Goal: Transaction & Acquisition: Purchase product/service

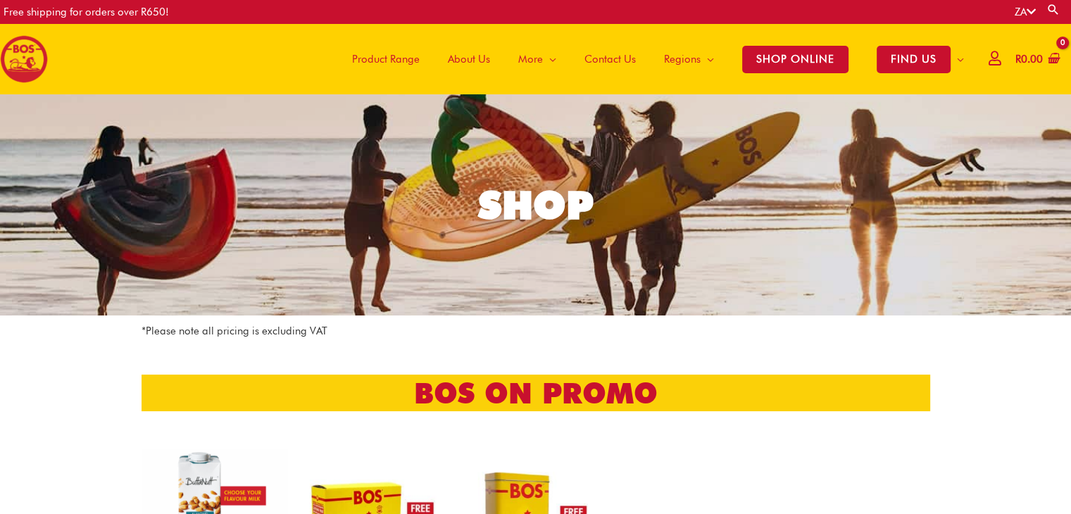
click at [403, 60] on span "Product Range" at bounding box center [386, 59] width 68 height 42
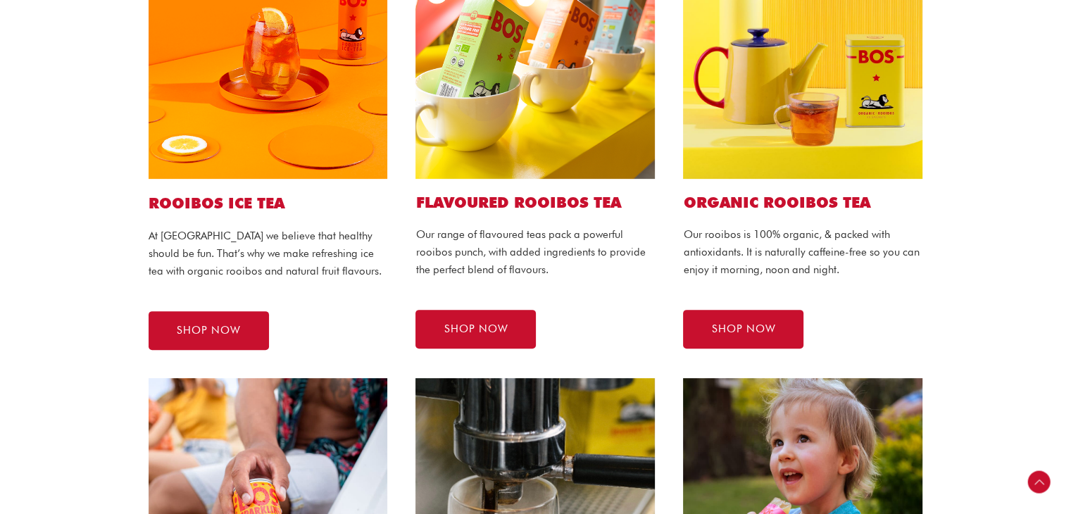
scroll to position [422, 0]
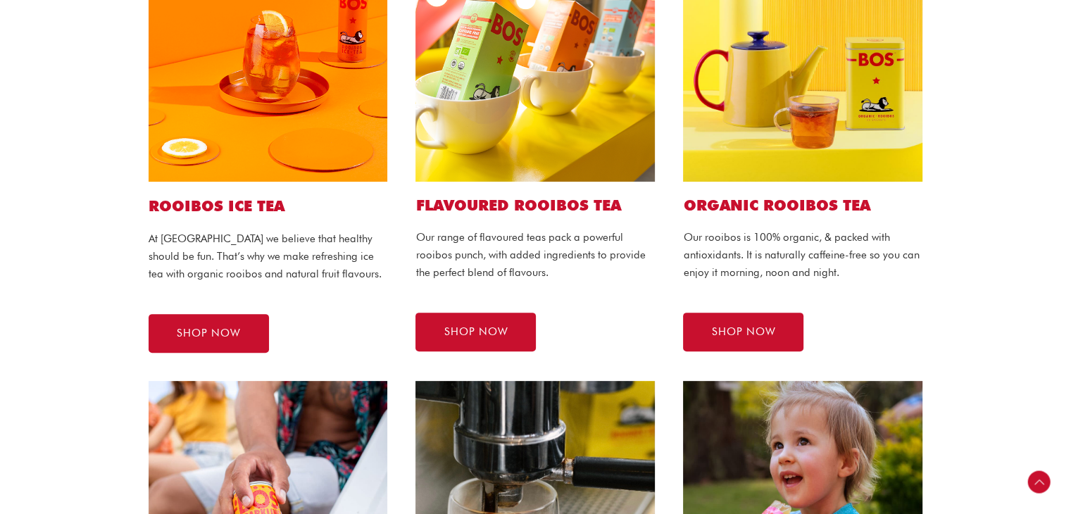
click at [259, 206] on h1 "ROOIBOS ICE TEA" at bounding box center [268, 206] width 239 height 20
click at [253, 333] on link "SHOP NOW" at bounding box center [209, 333] width 120 height 39
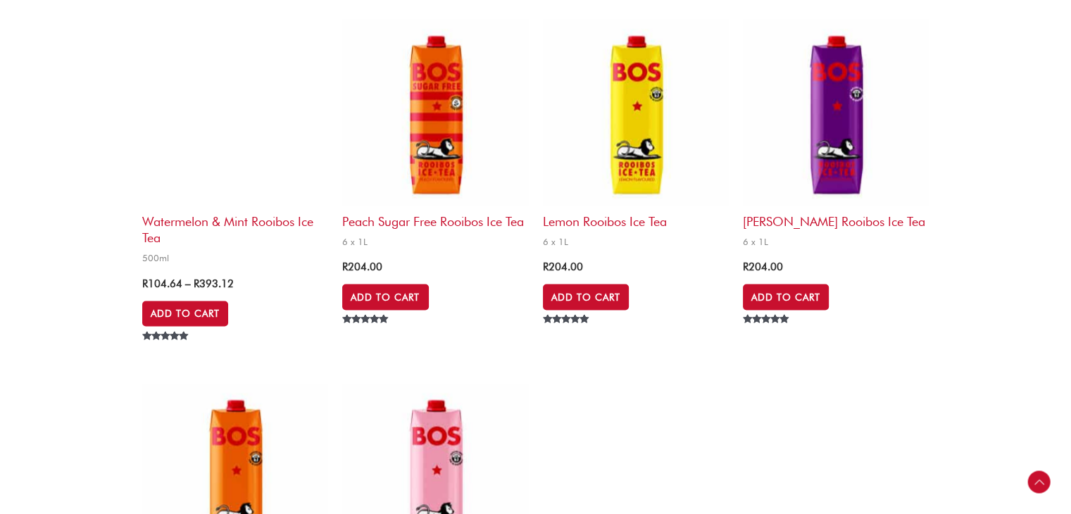
scroll to position [3027, 0]
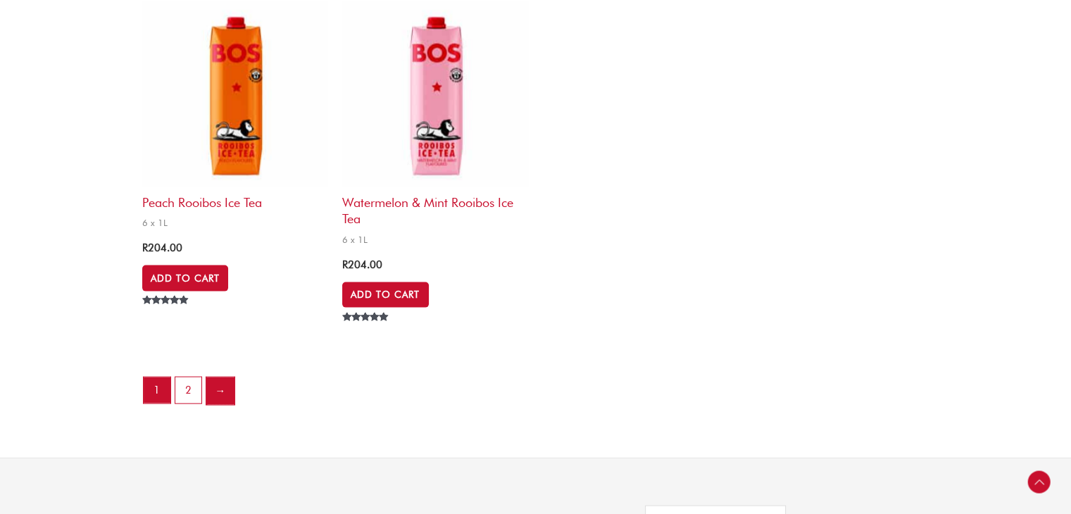
click at [225, 397] on link "→" at bounding box center [220, 391] width 28 height 28
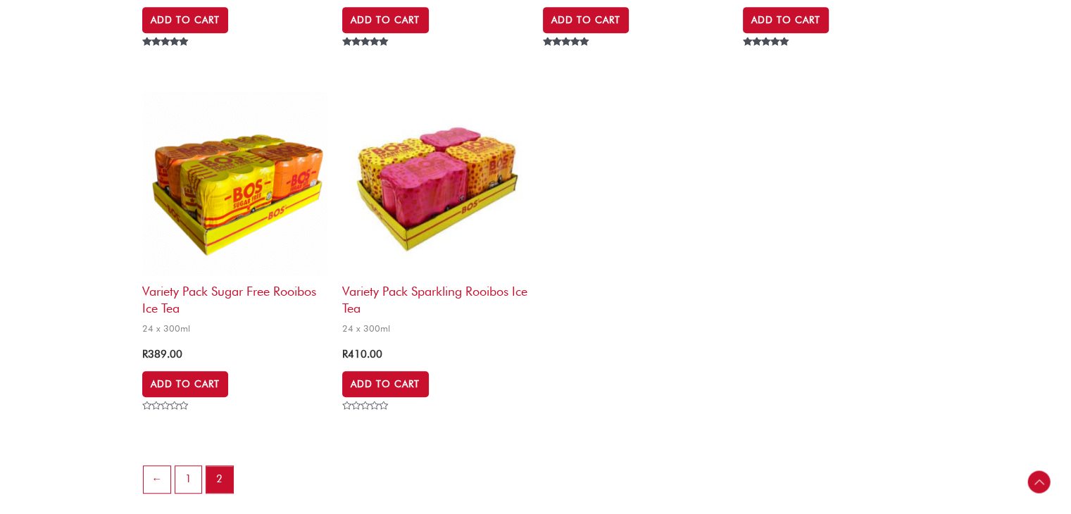
scroll to position [774, 0]
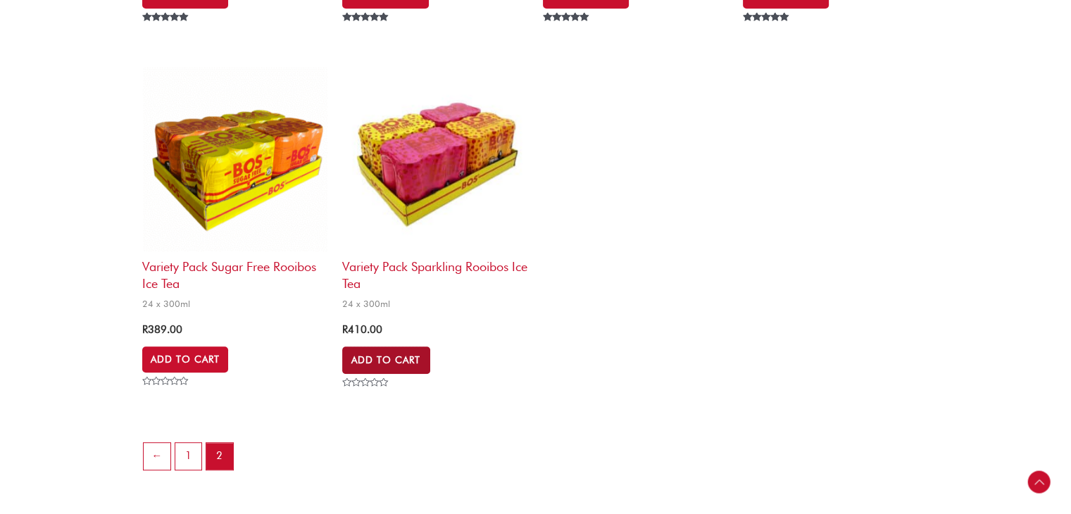
click at [388, 373] on link "Add to Cart" at bounding box center [385, 359] width 87 height 27
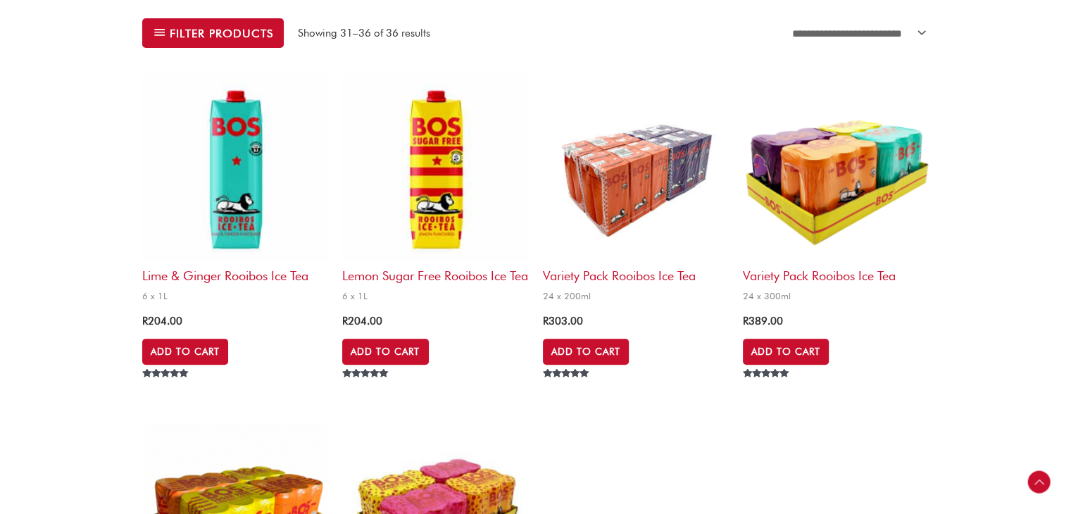
scroll to position [0, 0]
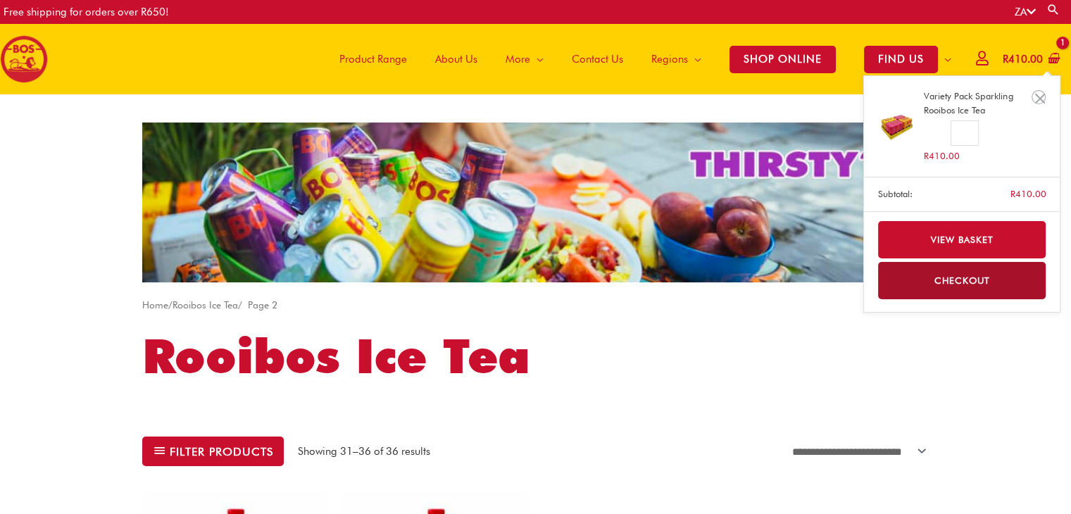
click at [1030, 54] on bdi "R 410.00" at bounding box center [1022, 59] width 40 height 13
click at [938, 240] on link "View basket" at bounding box center [962, 239] width 168 height 37
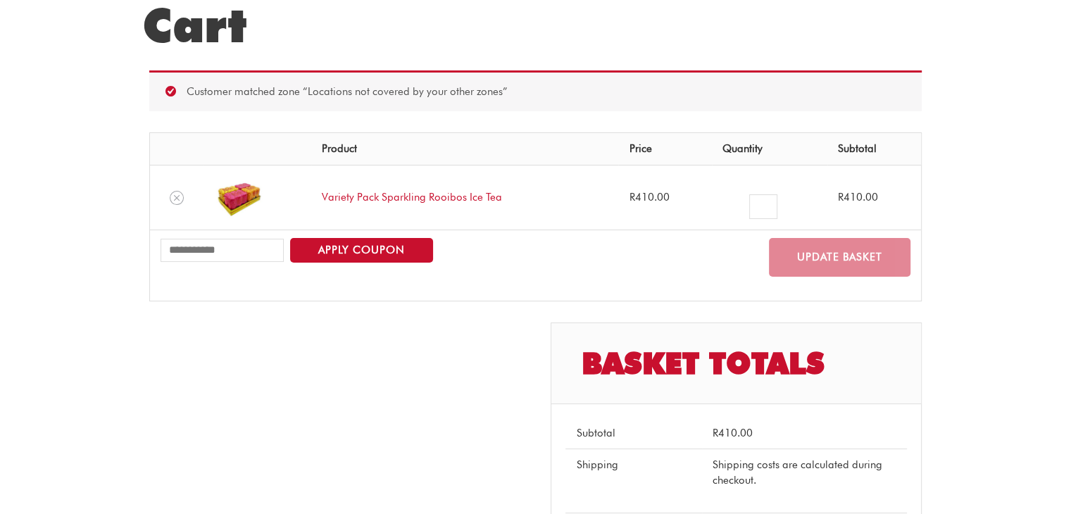
scroll to position [141, 0]
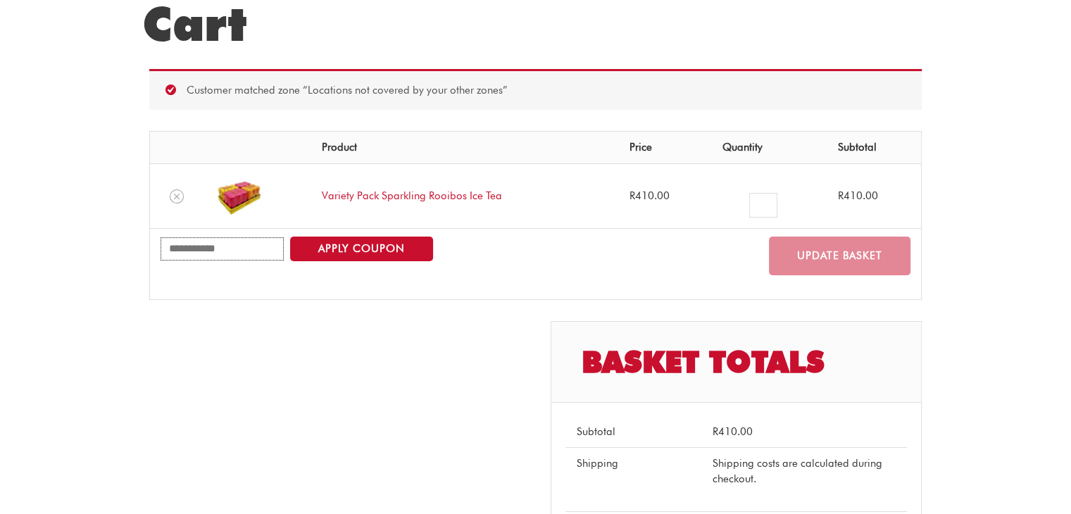
click at [206, 251] on input "Coupon:" at bounding box center [221, 248] width 123 height 23
type input "********"
click at [324, 257] on button "Apply coupon" at bounding box center [361, 249] width 143 height 25
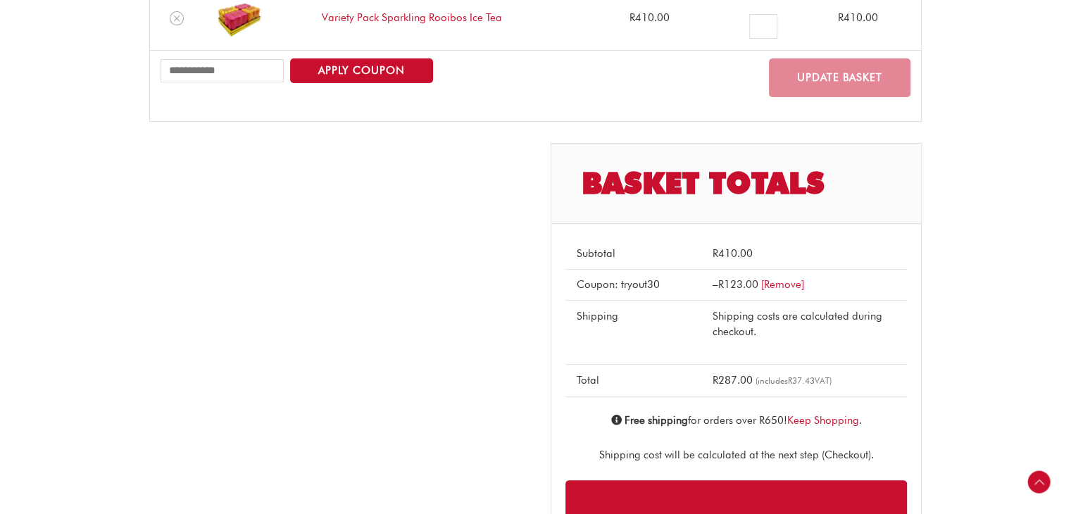
scroll to position [350, 0]
